Goal: Task Accomplishment & Management: Use online tool/utility

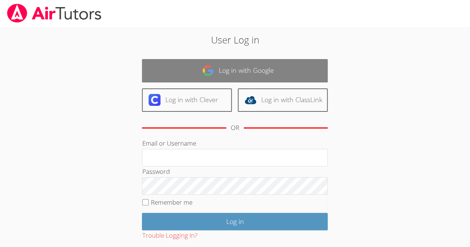
click at [308, 73] on link "Log in with Google" at bounding box center [235, 70] width 186 height 23
click at [308, 72] on link "Log in with Google" at bounding box center [235, 70] width 186 height 23
click at [304, 74] on link "Log in with Google" at bounding box center [235, 70] width 186 height 23
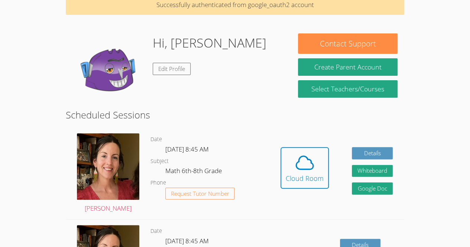
scroll to position [81, 0]
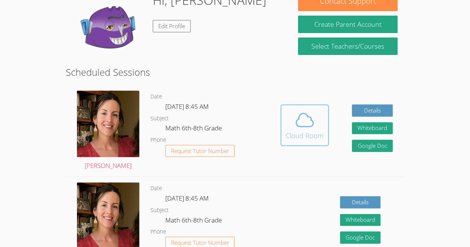
click at [307, 134] on div "Cloud Room" at bounding box center [304, 135] width 38 height 10
click at [303, 134] on div "Cloud Room" at bounding box center [304, 135] width 38 height 10
click at [301, 116] on icon at bounding box center [304, 120] width 21 height 21
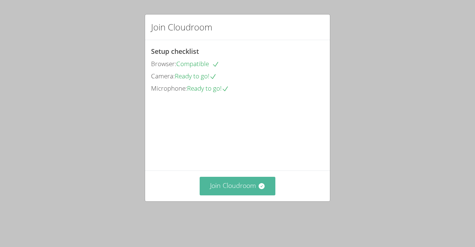
click at [247, 193] on button "Join Cloudroom" at bounding box center [238, 186] width 76 height 18
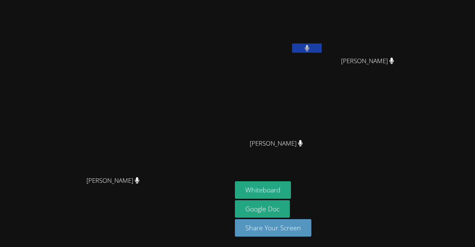
click at [295, 167] on aside "Jean Wildensky Tuny Carl Jules Carl Jules Valery Pierre Valery Pierre Whiteboar…" at bounding box center [325, 123] width 186 height 247
click at [291, 186] on button "Whiteboard" at bounding box center [263, 189] width 56 height 17
click at [323, 25] on video at bounding box center [279, 28] width 88 height 50
click at [389, 24] on video at bounding box center [370, 28] width 88 height 50
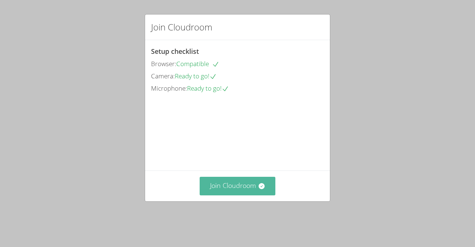
click at [235, 194] on button "Join Cloudroom" at bounding box center [238, 186] width 76 height 18
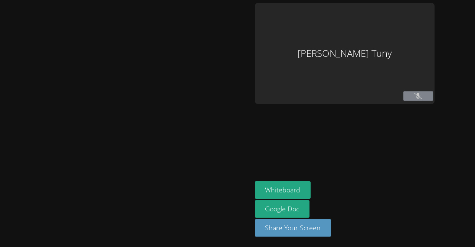
click at [339, 47] on div "[PERSON_NAME] Tuny" at bounding box center [345, 53] width 180 height 101
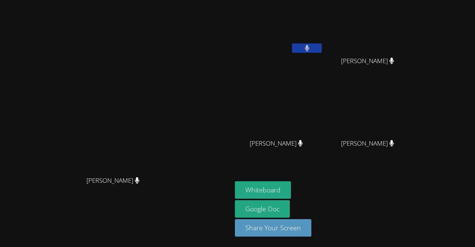
click at [310, 44] on video at bounding box center [279, 28] width 88 height 50
click at [323, 105] on video at bounding box center [279, 110] width 88 height 50
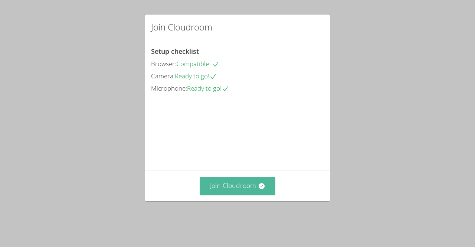
click at [223, 195] on button "Join Cloudroom" at bounding box center [238, 186] width 76 height 18
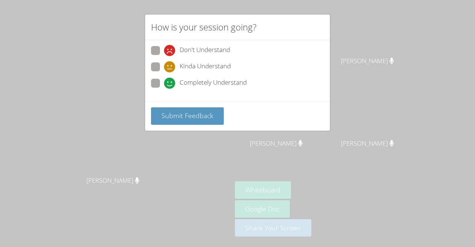
click at [164, 89] on span at bounding box center [164, 89] width 0 height 0
click at [164, 79] on input "Completely Understand" at bounding box center [167, 82] width 6 height 6
radio input "true"
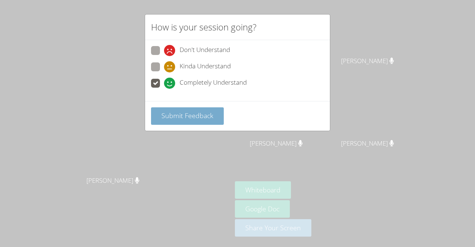
click at [188, 111] on span "Submit Feedback" at bounding box center [187, 115] width 52 height 9
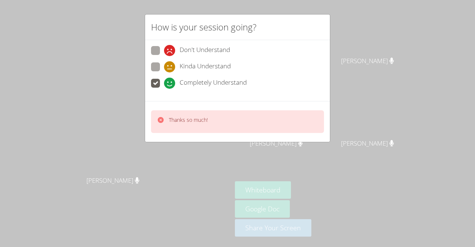
click at [160, 121] on icon at bounding box center [161, 120] width 6 height 6
click at [162, 119] on icon at bounding box center [161, 120] width 6 height 6
click at [163, 120] on icon at bounding box center [160, 119] width 7 height 7
click at [162, 122] on div at bounding box center [160, 121] width 7 height 11
click at [163, 119] on video at bounding box center [116, 108] width 111 height 127
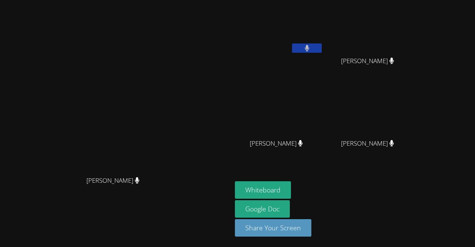
click at [163, 120] on video at bounding box center [116, 108] width 111 height 127
